Goal: Transaction & Acquisition: Purchase product/service

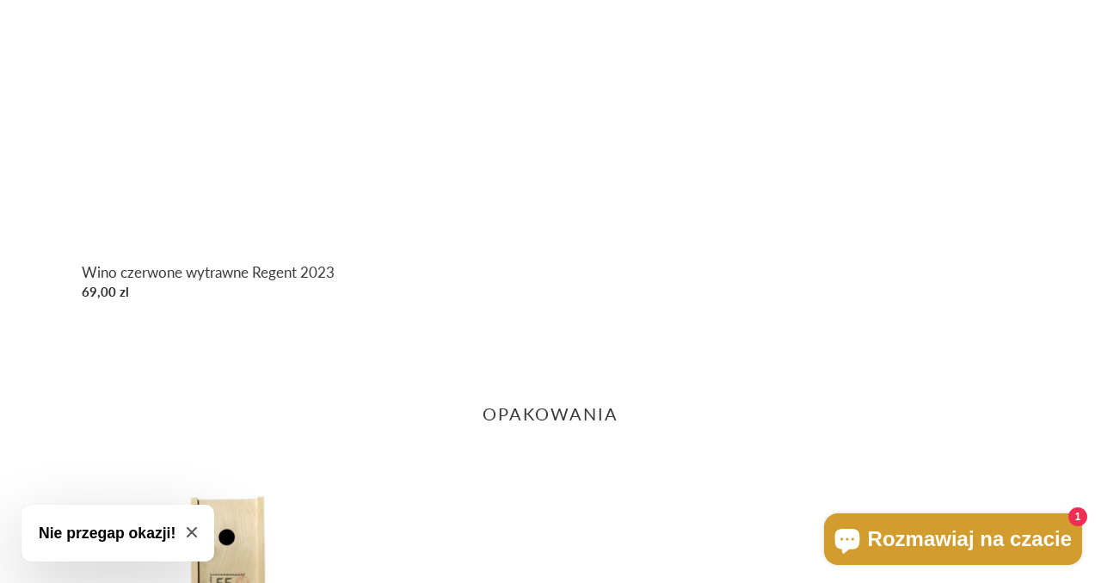
scroll to position [1696, 0]
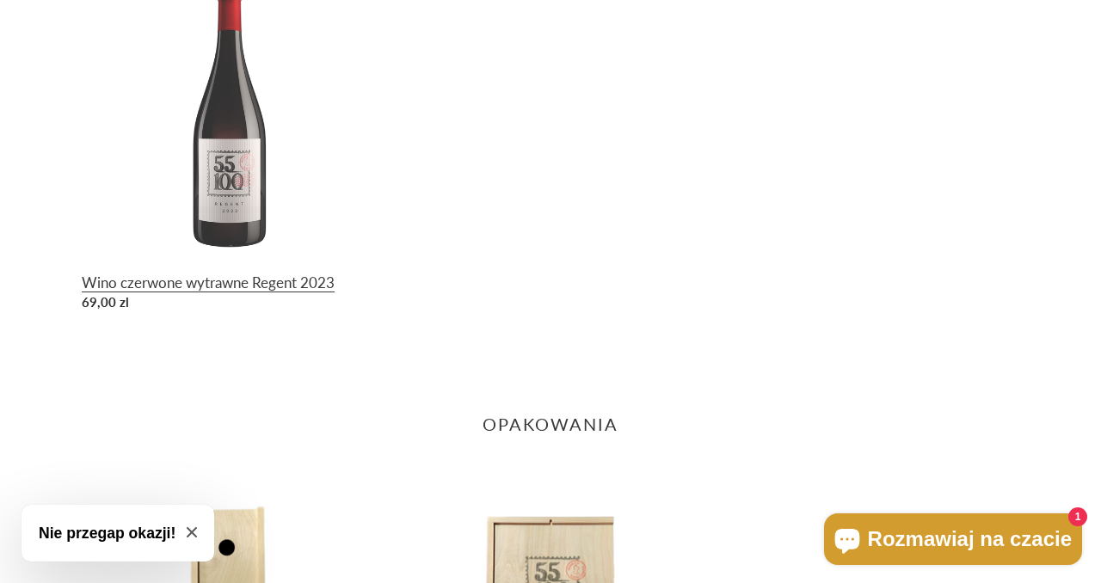
click at [236, 211] on link "Wino czerwone wytrawne Regent 2023" at bounding box center [229, 141] width 295 height 355
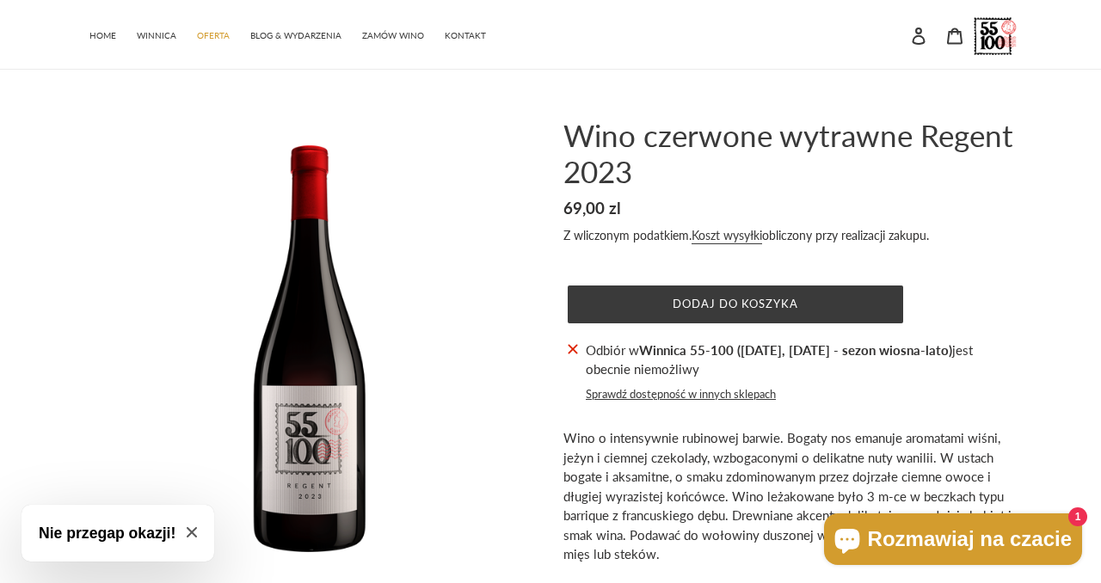
scroll to position [6, 0]
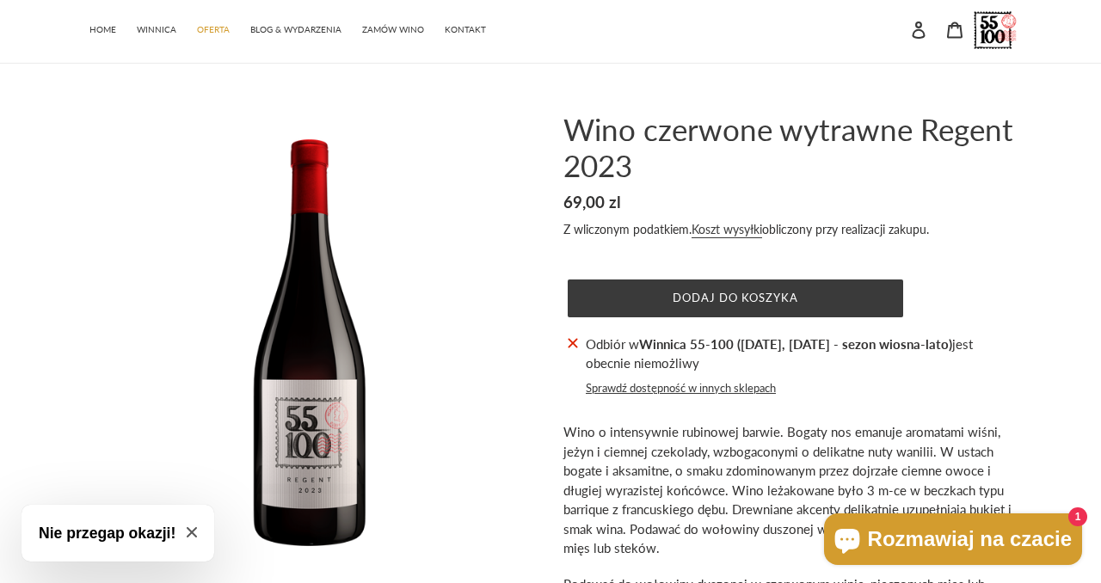
click at [702, 387] on button "Sprawdź dostępność w innych sklepach" at bounding box center [681, 388] width 190 height 17
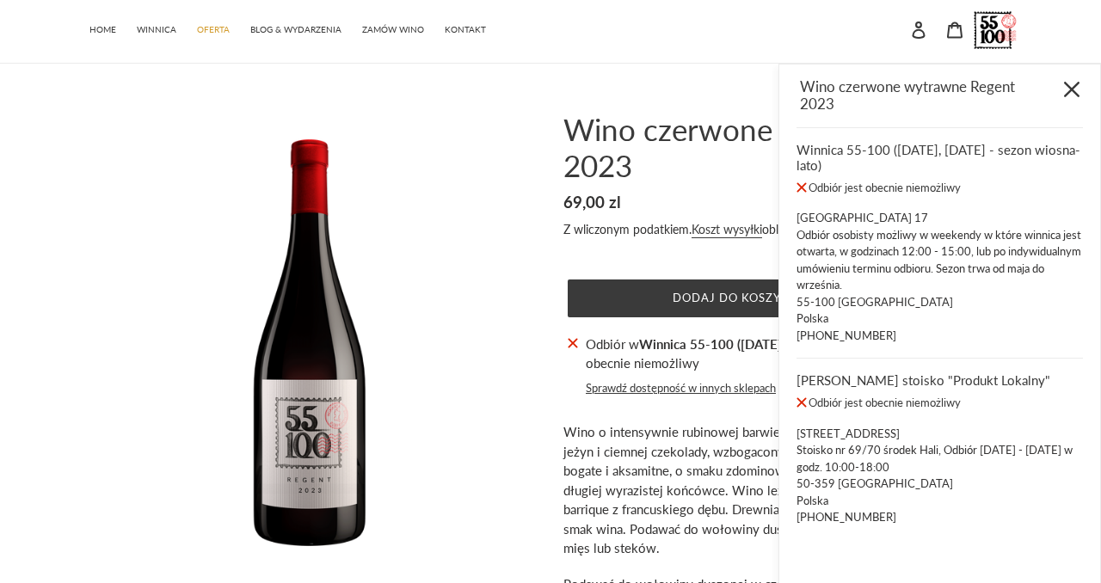
scroll to position [71, 0]
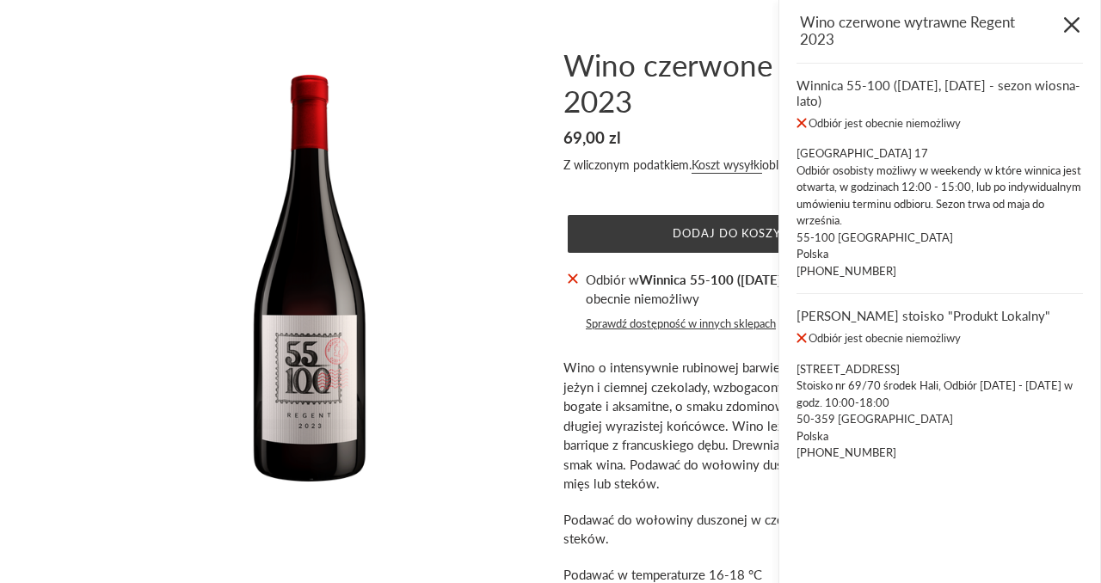
drag, startPoint x: 1070, startPoint y: 20, endPoint x: 1063, endPoint y: 26, distance: 9.8
click at [1070, 20] on icon "Zamknij" at bounding box center [1071, 24] width 15 height 15
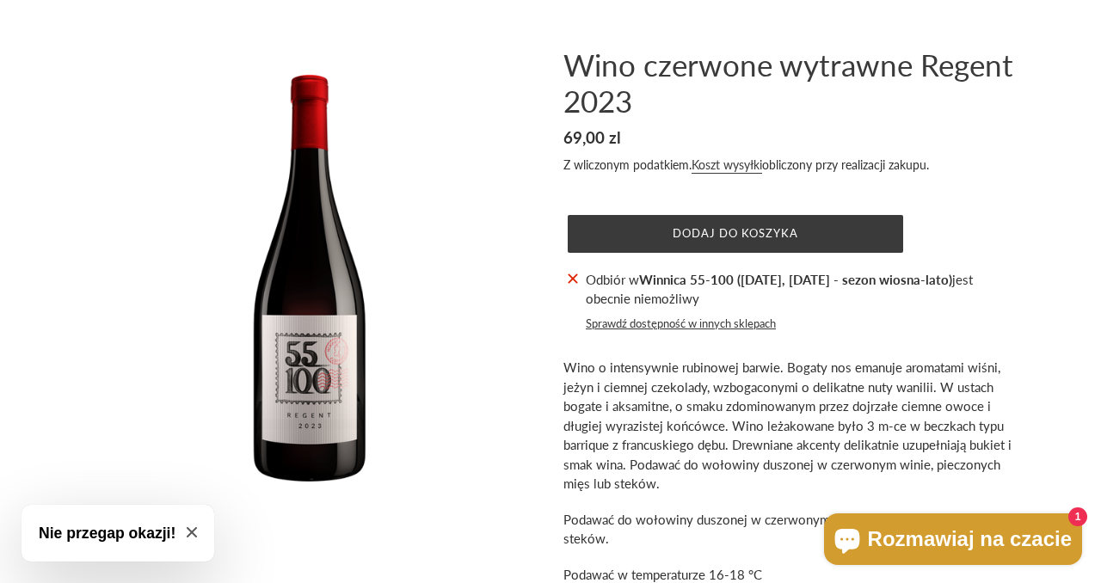
scroll to position [0, 0]
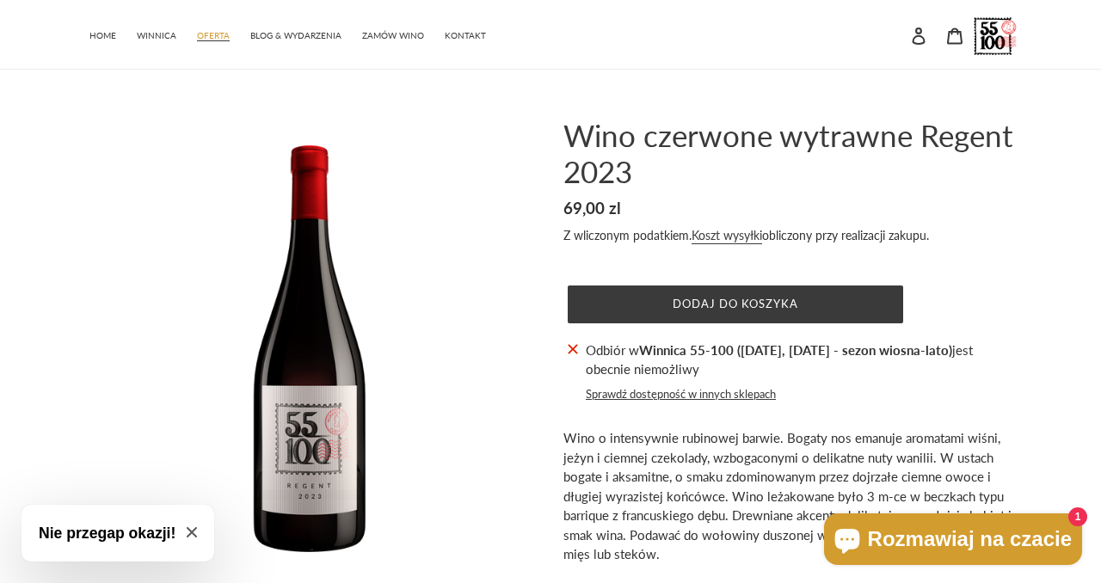
click at [213, 32] on span "OFERTA" at bounding box center [213, 35] width 33 height 11
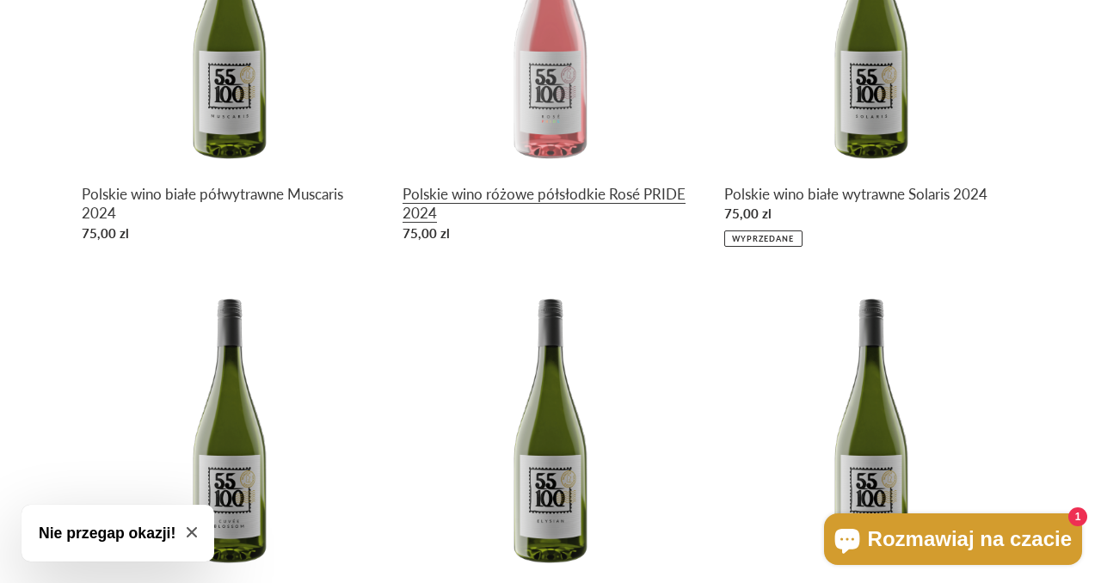
scroll to position [771, 0]
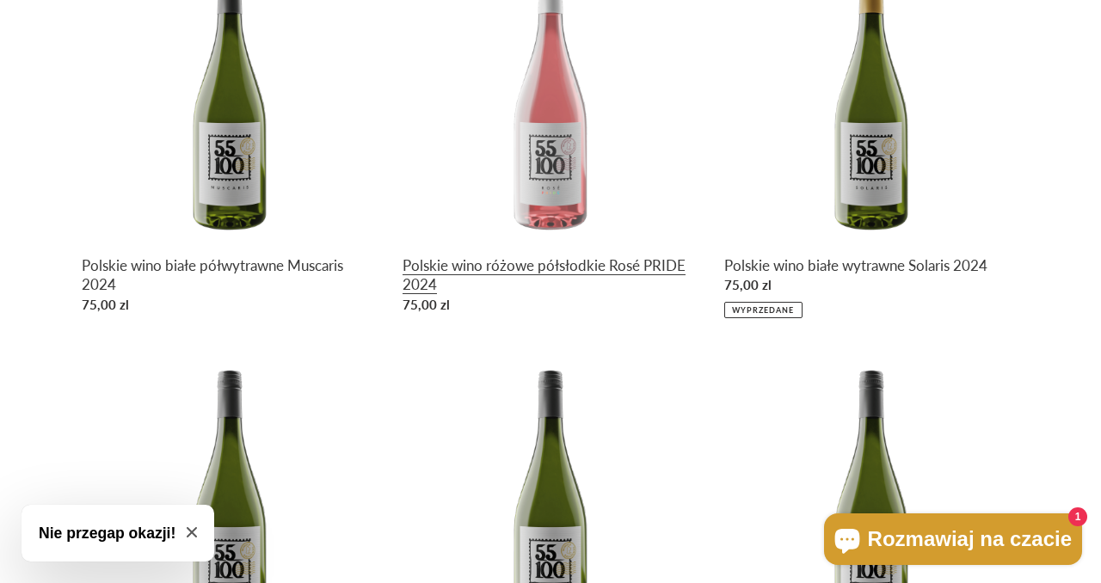
click at [568, 165] on link "Polskie wino różowe półsłodkie Rosé PRIDE 2024" at bounding box center [549, 134] width 295 height 374
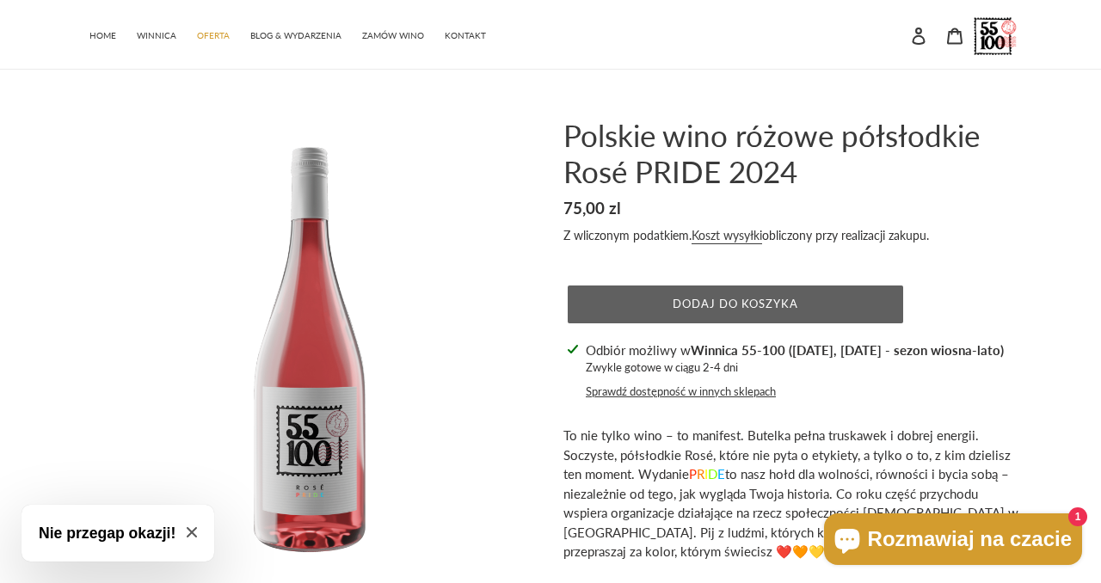
click at [712, 311] on button "Dodaj do koszyka" at bounding box center [734, 304] width 335 height 38
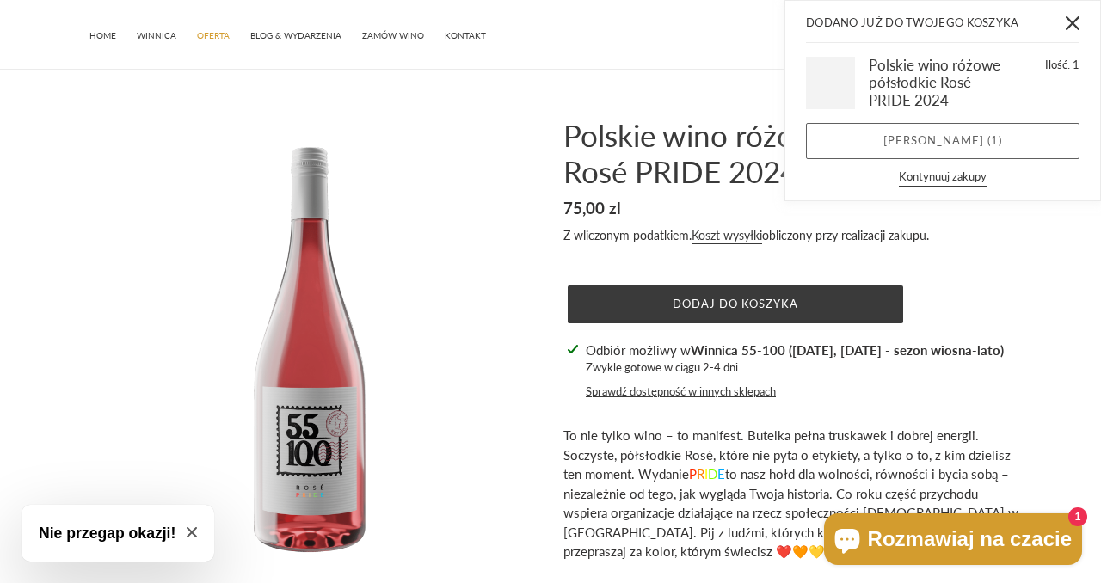
drag, startPoint x: 921, startPoint y: 140, endPoint x: 728, endPoint y: 169, distance: 194.7
click at [921, 140] on link "Zobacz koszyk ( 1 )" at bounding box center [942, 141] width 273 height 36
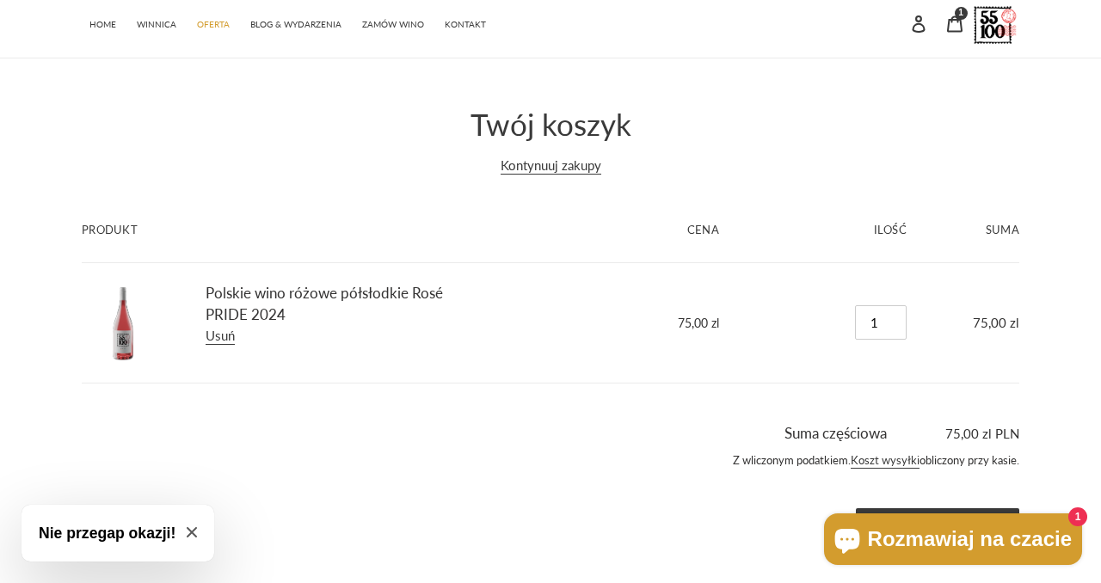
scroll to position [31, 0]
drag, startPoint x: 192, startPoint y: 533, endPoint x: 206, endPoint y: 527, distance: 15.8
click at [192, 533] on icon "Close modal" at bounding box center [192, 532] width 10 height 10
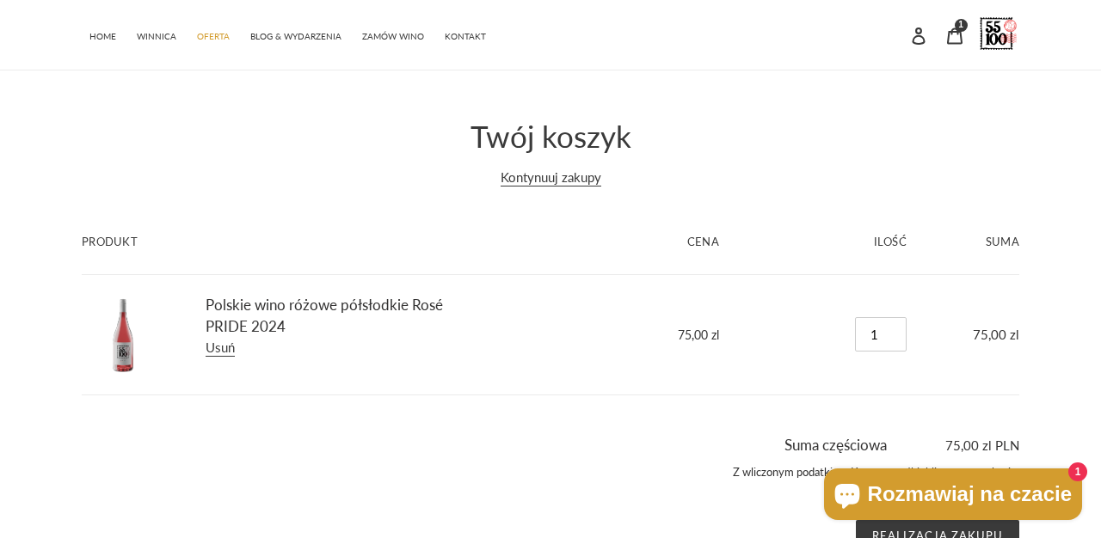
scroll to position [76, 0]
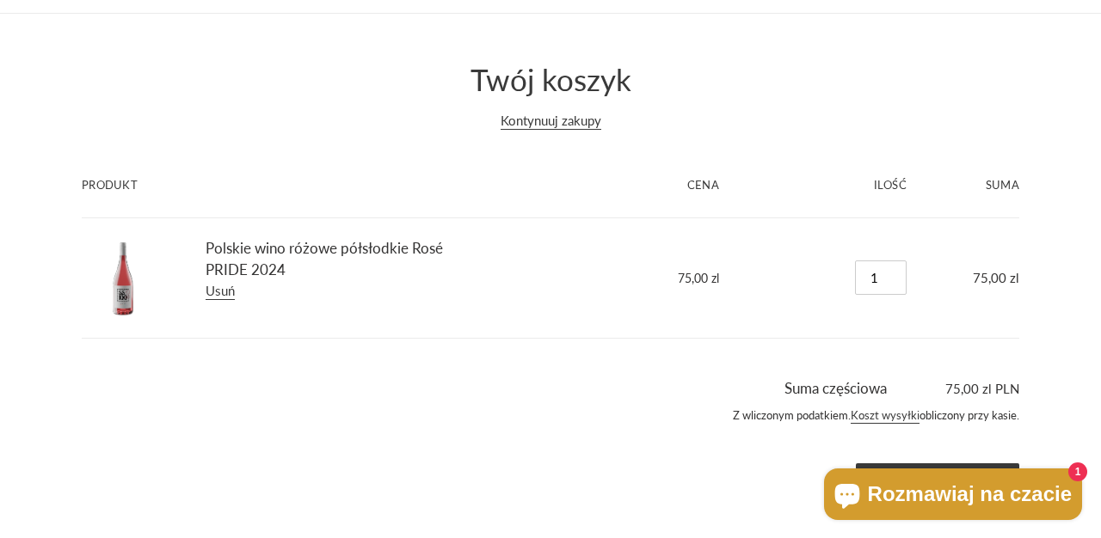
click at [932, 479] on button "Rozmawiaj na czacie 1" at bounding box center [953, 495] width 258 height 52
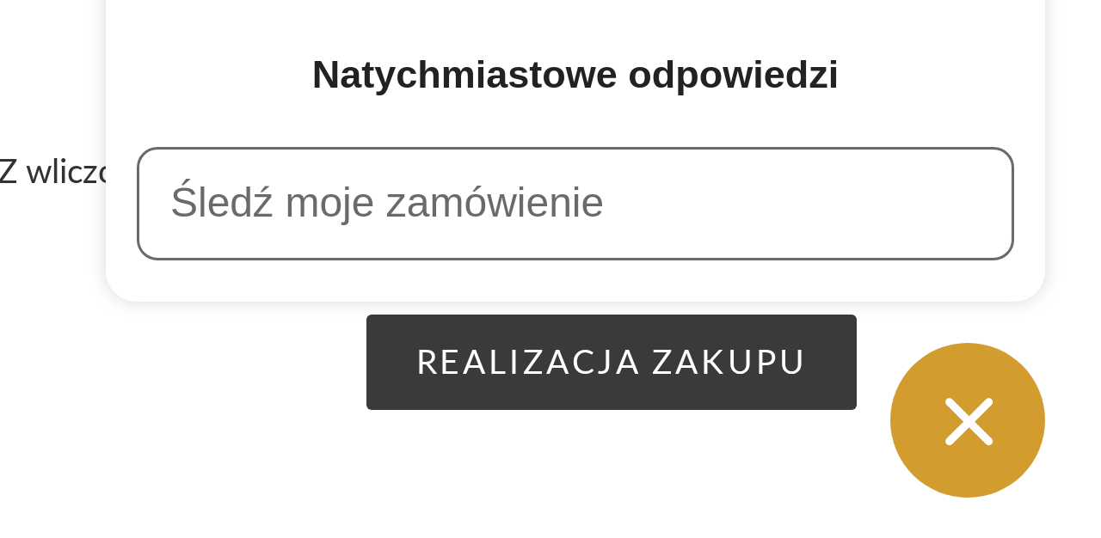
click at [1043, 505] on icon "Okno czatu" at bounding box center [1056, 499] width 27 height 27
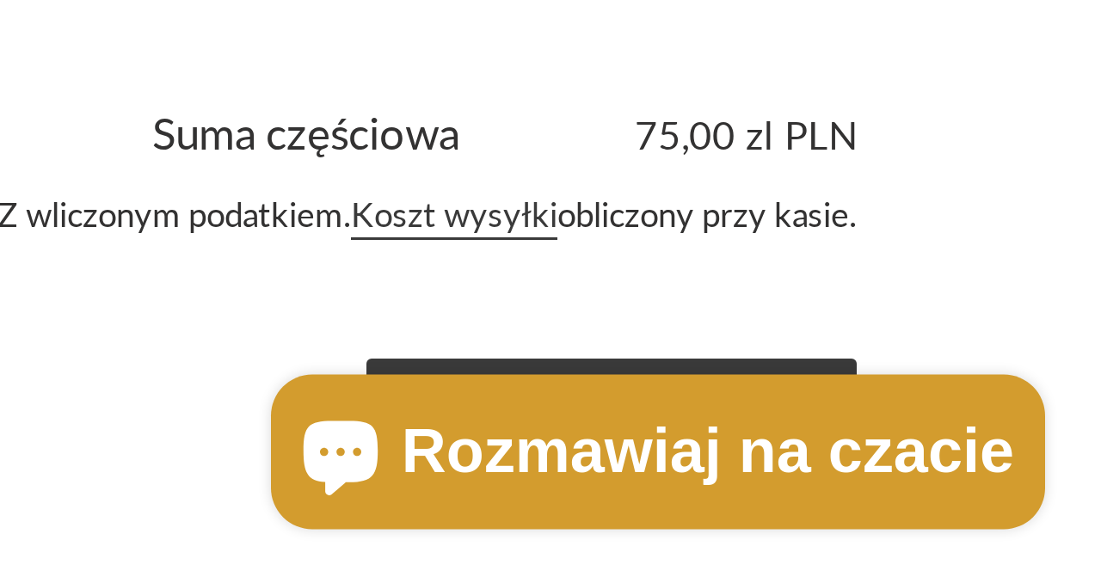
scroll to position [30, 0]
